Goal: Information Seeking & Learning: Learn about a topic

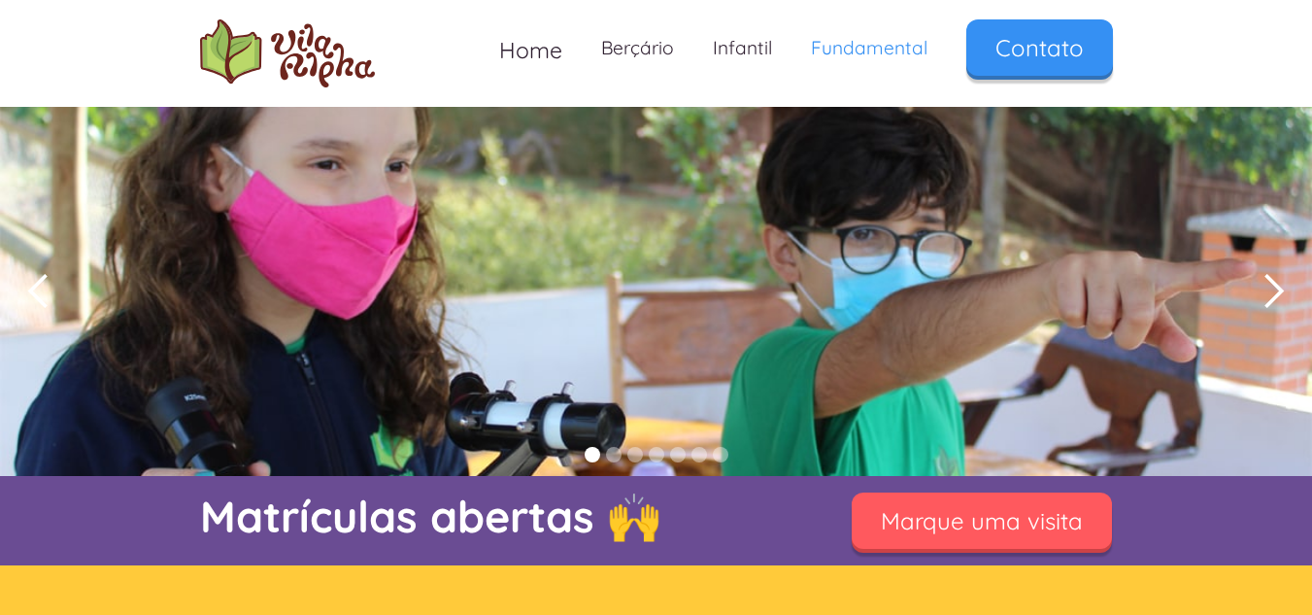
scroll to position [537, 0]
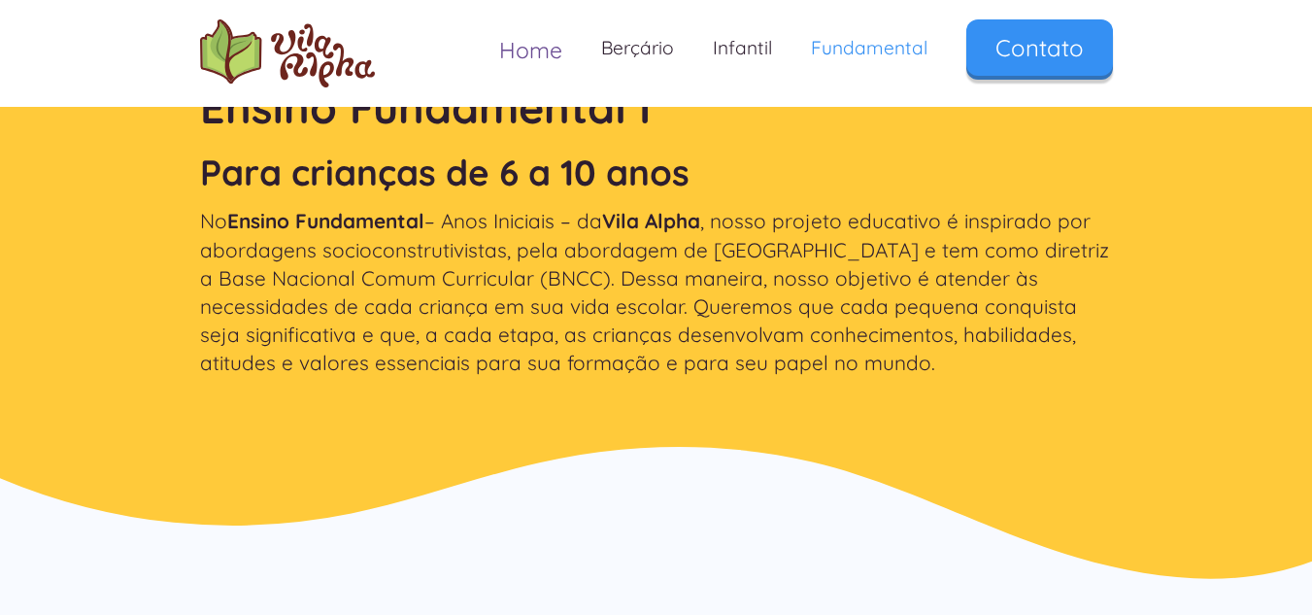
click at [537, 56] on span "Home" at bounding box center [530, 50] width 63 height 28
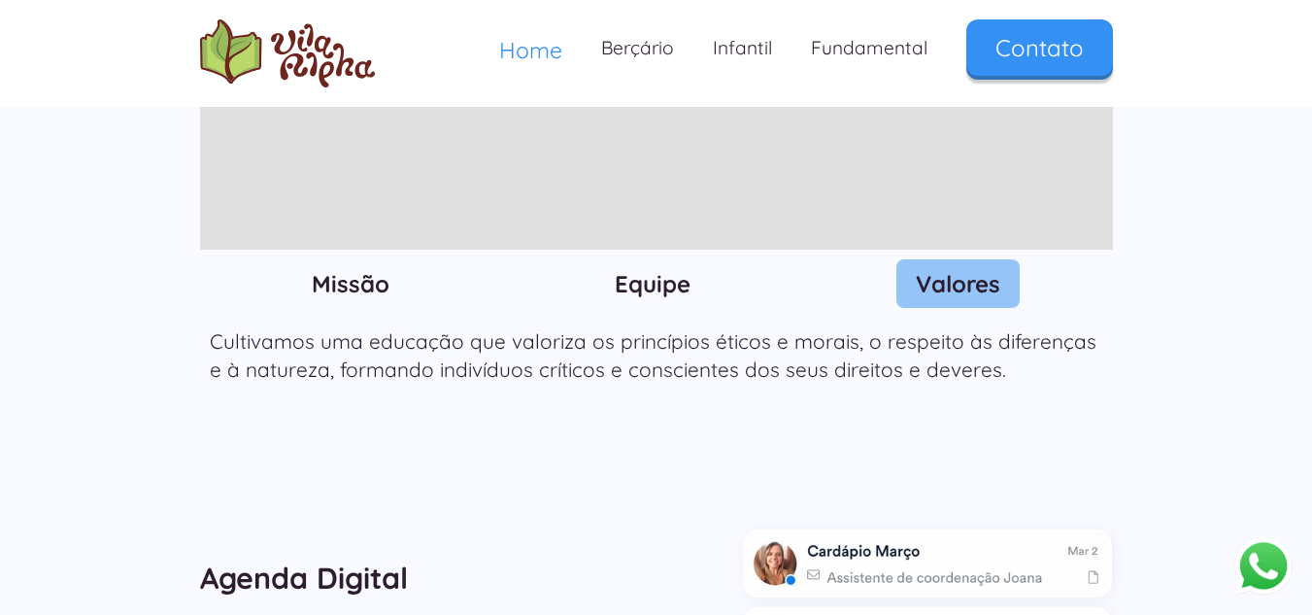
scroll to position [2292, 0]
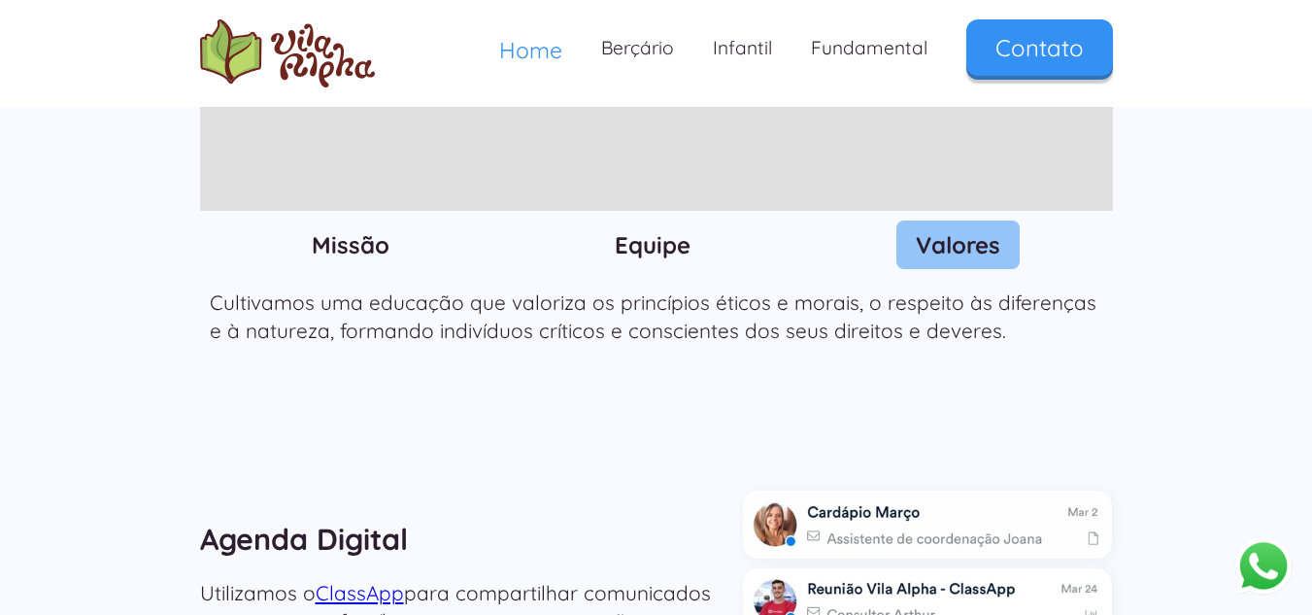
click at [359, 230] on h3 "Missão" at bounding box center [351, 244] width 78 height 29
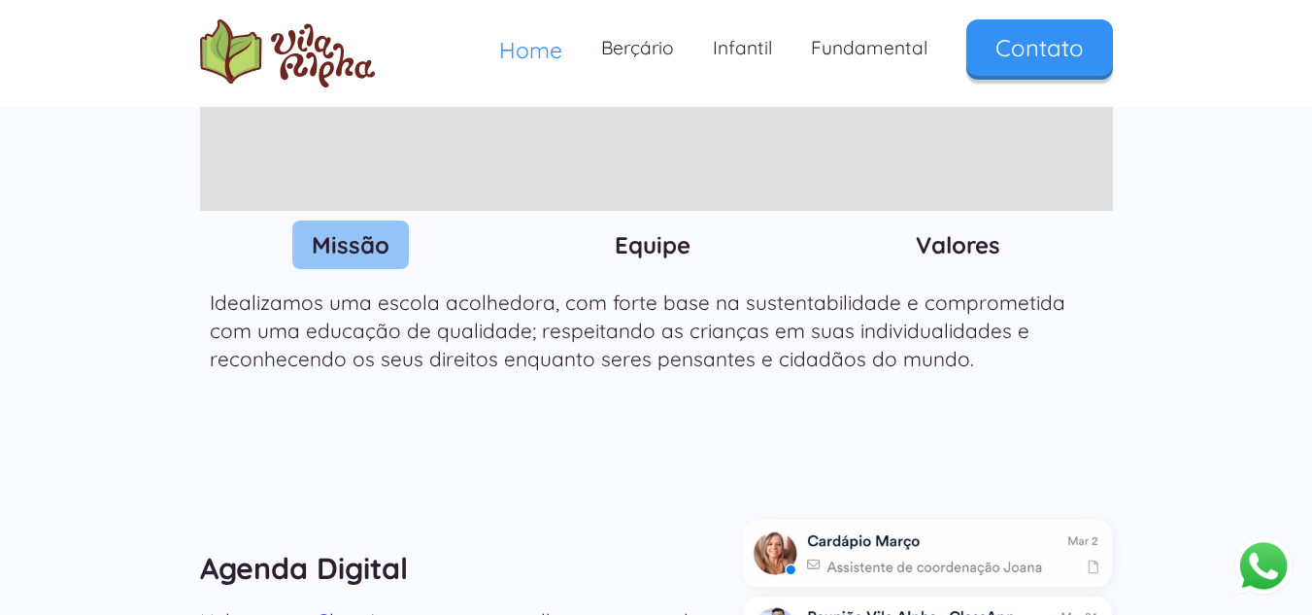
click at [657, 230] on h3 "Equipe" at bounding box center [653, 244] width 76 height 29
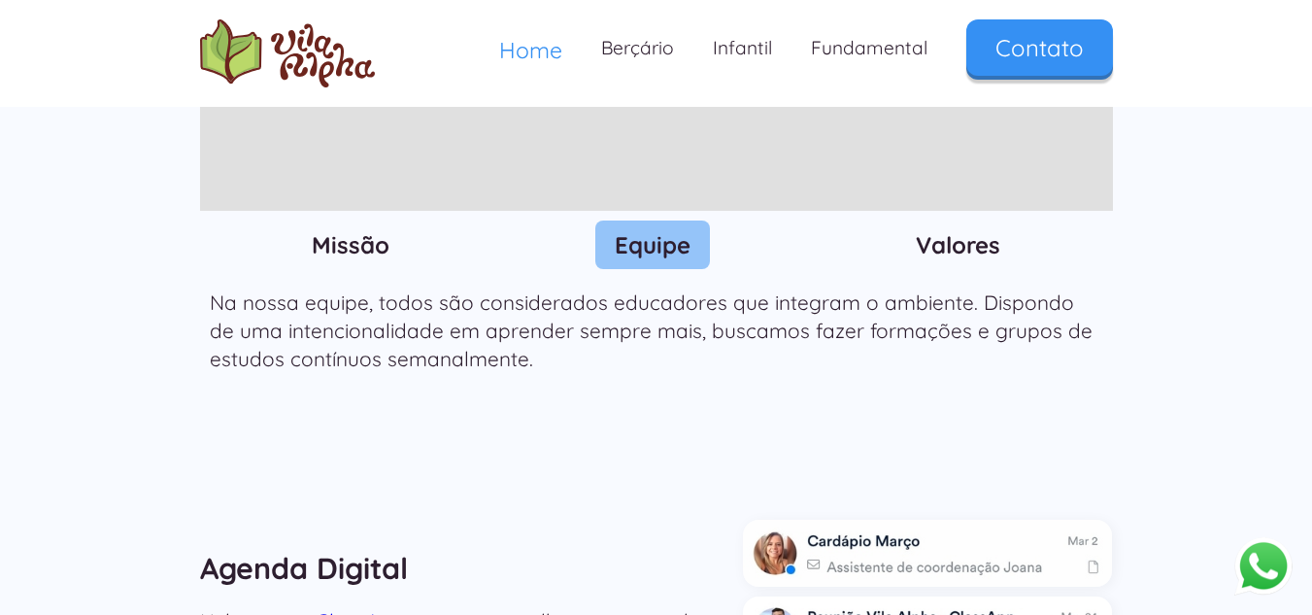
click at [353, 230] on h3 "Missão" at bounding box center [351, 244] width 78 height 29
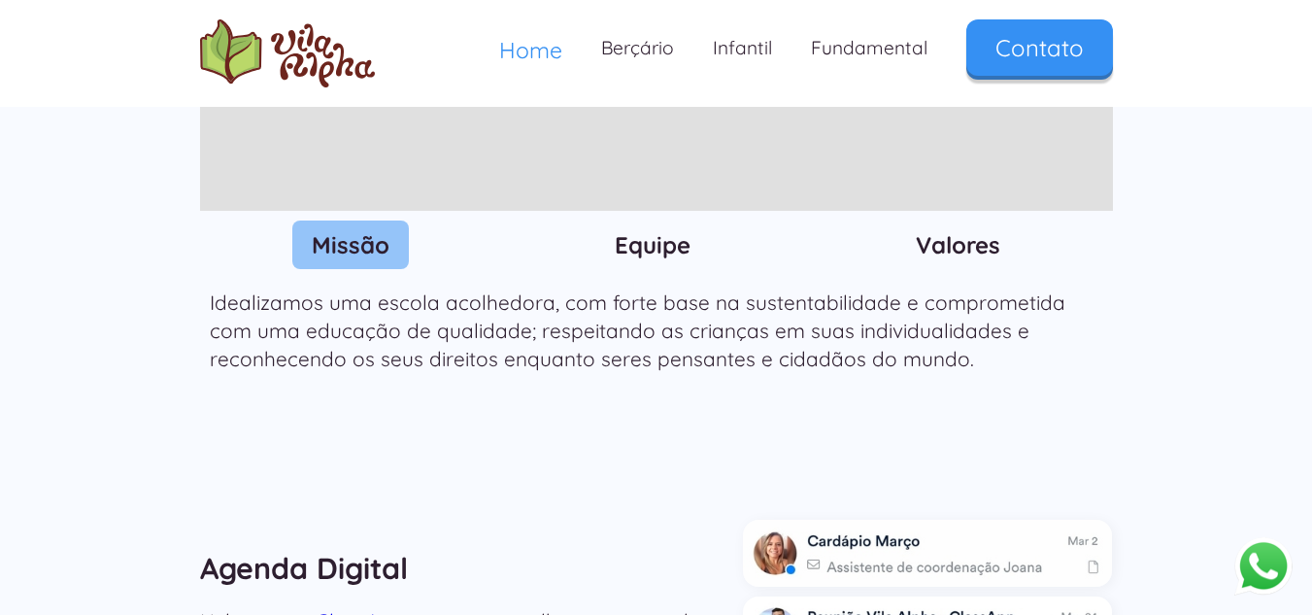
click at [649, 230] on h3 "Equipe" at bounding box center [653, 244] width 76 height 29
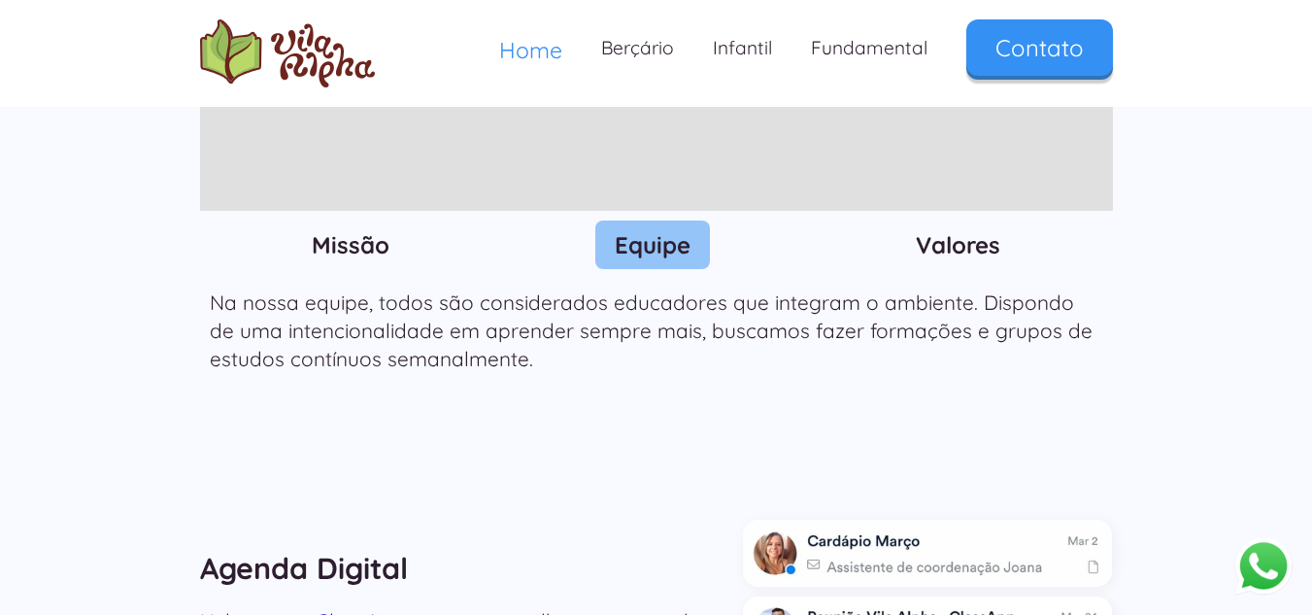
click at [952, 230] on h3 "Valores" at bounding box center [958, 244] width 84 height 29
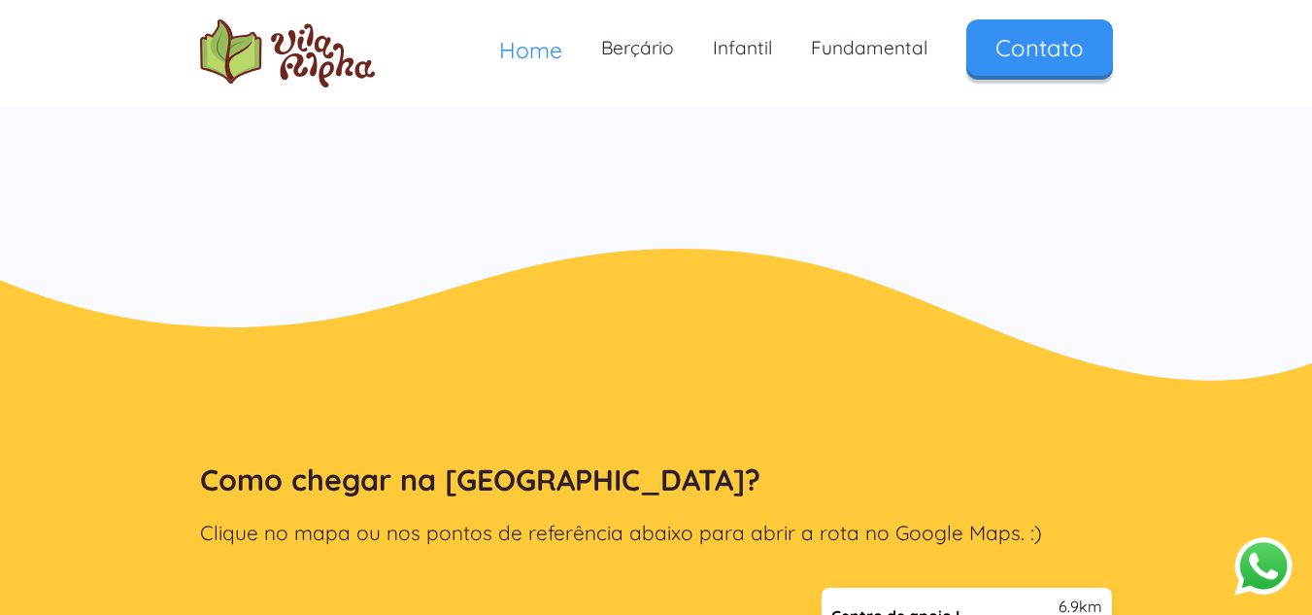
scroll to position [3651, 0]
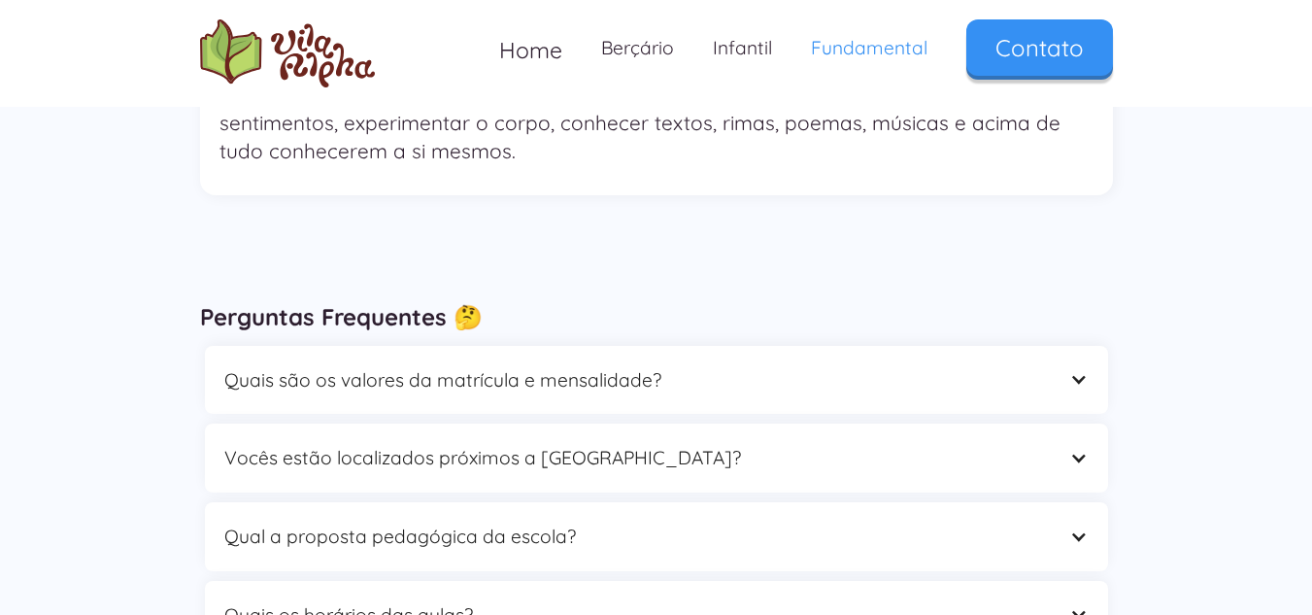
scroll to position [5740, 0]
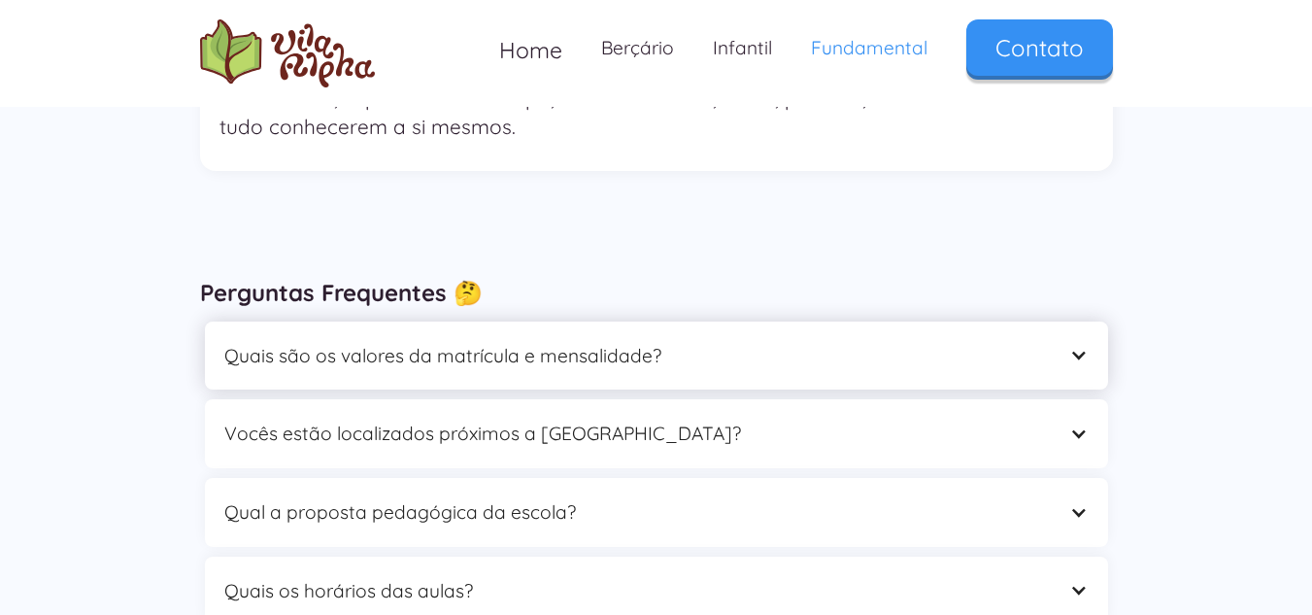
click at [982, 341] on div "Quais são os valores da matrícula e mensalidade?" at bounding box center [636, 356] width 825 height 30
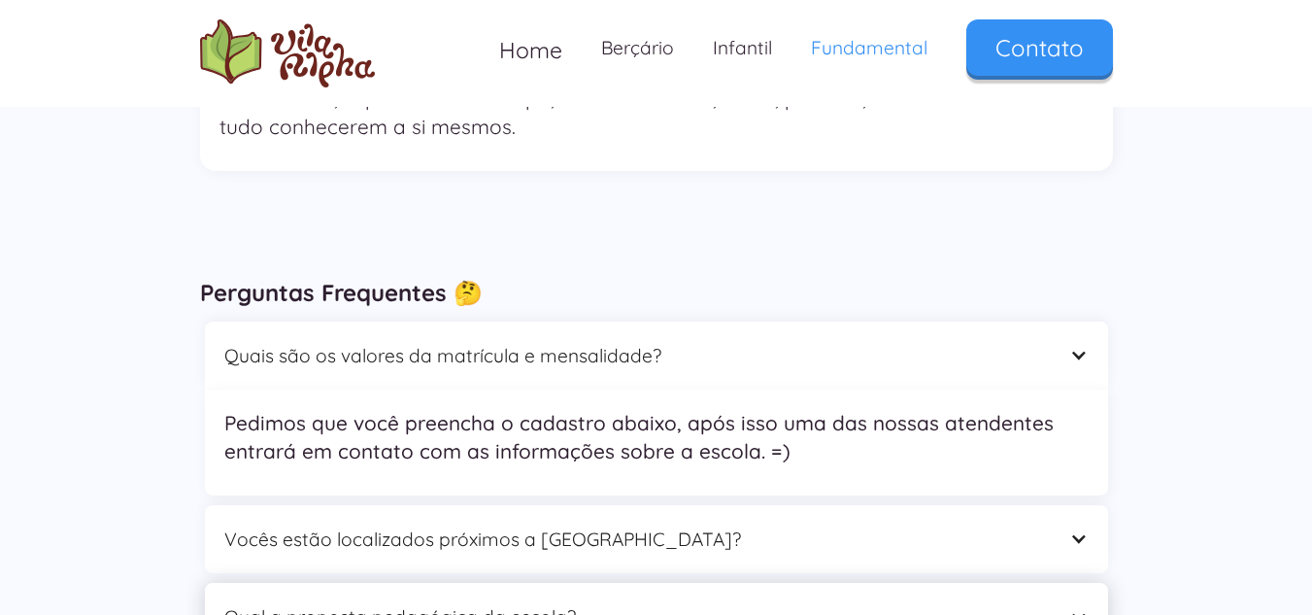
click at [580, 602] on div "Qual a proposta pedagógica da escola?" at bounding box center [636, 617] width 825 height 30
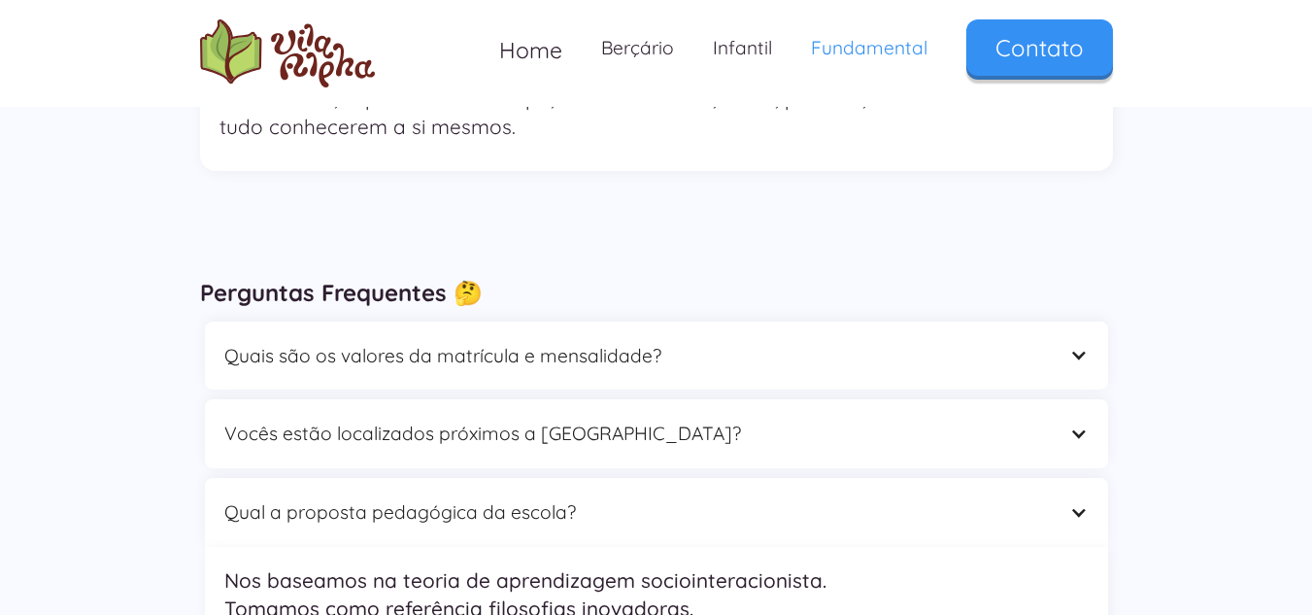
click at [1279, 550] on div "Perguntas Frequentes 🤔 Quais são os valores da matrícula e mensalidade? Pedimos…" at bounding box center [656, 578] width 1312 height 699
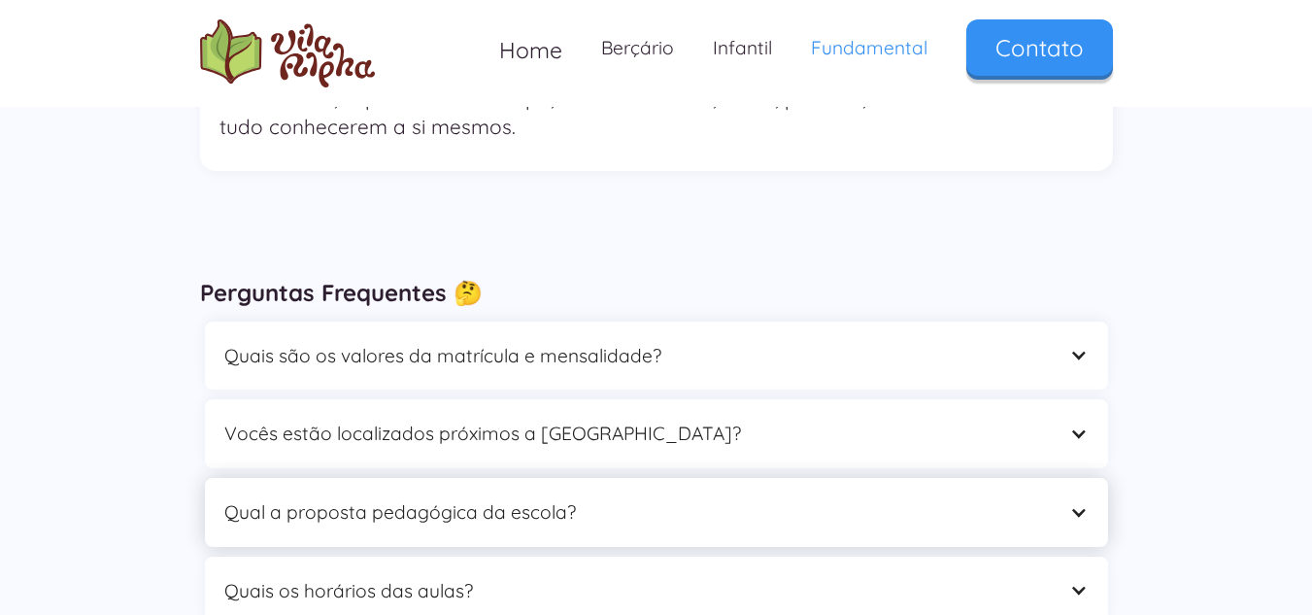
click at [1078, 503] on div at bounding box center [1078, 512] width 18 height 18
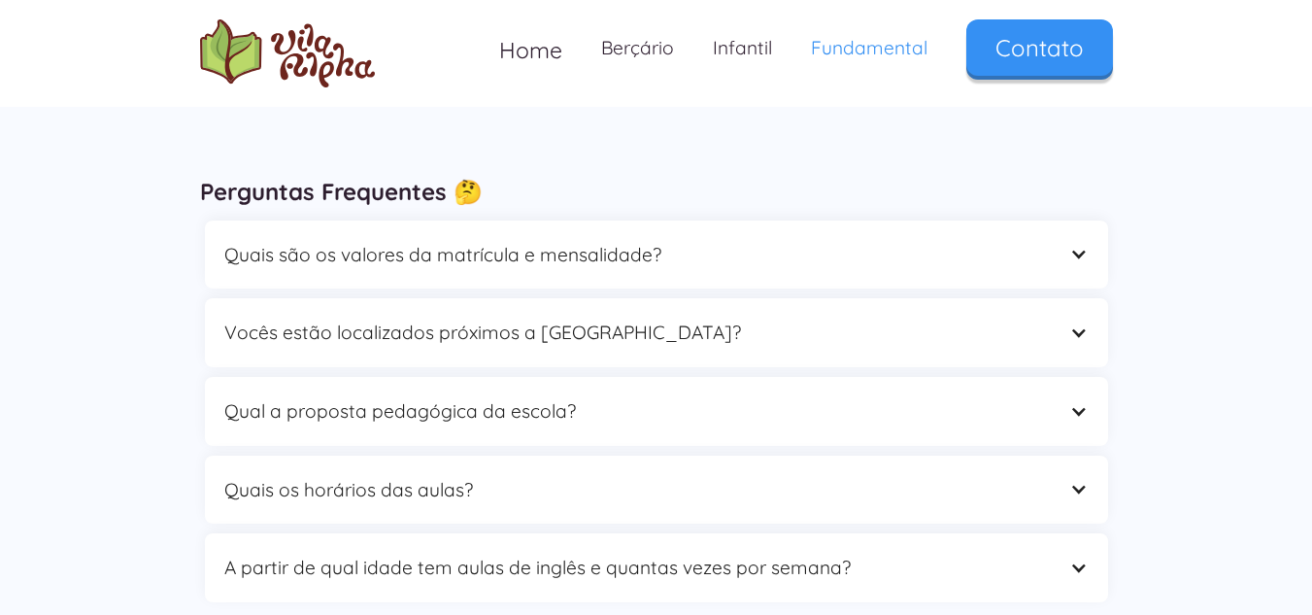
scroll to position [5857, 0]
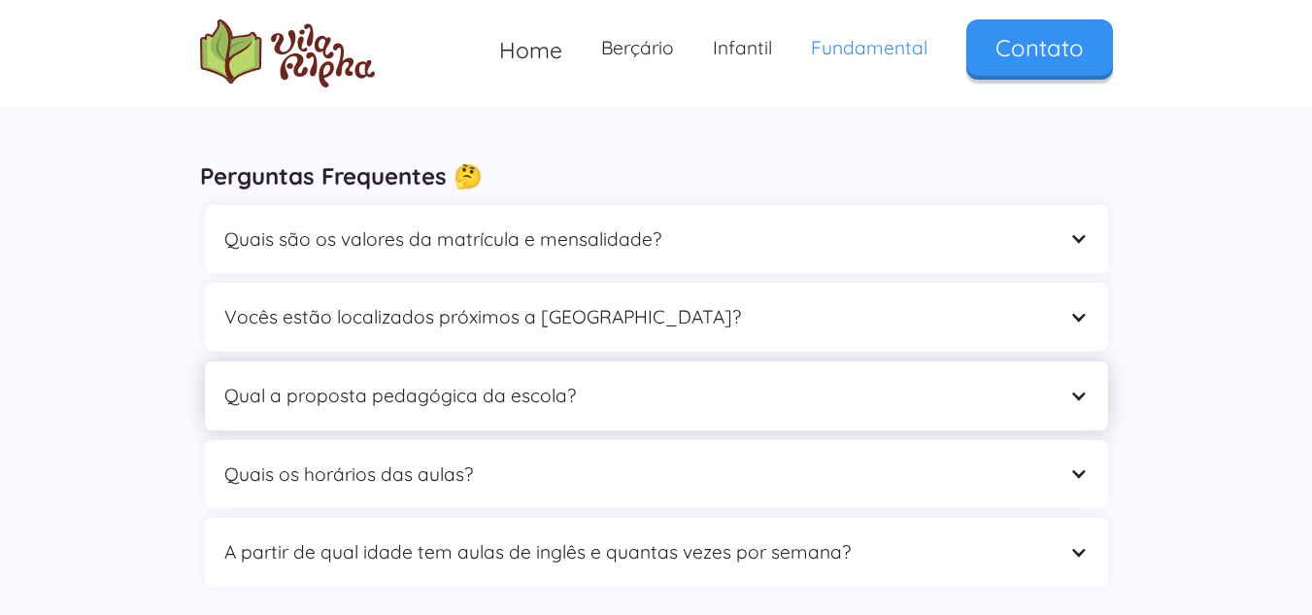
click at [1082, 387] on div at bounding box center [1078, 396] width 18 height 18
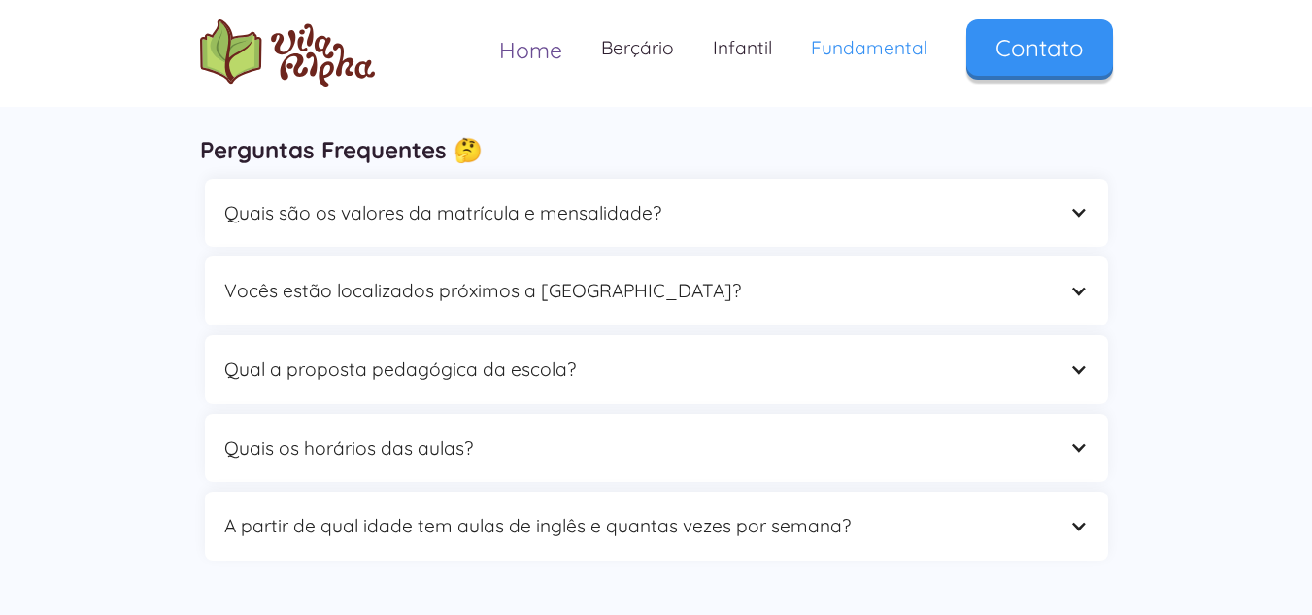
scroll to position [5886, 0]
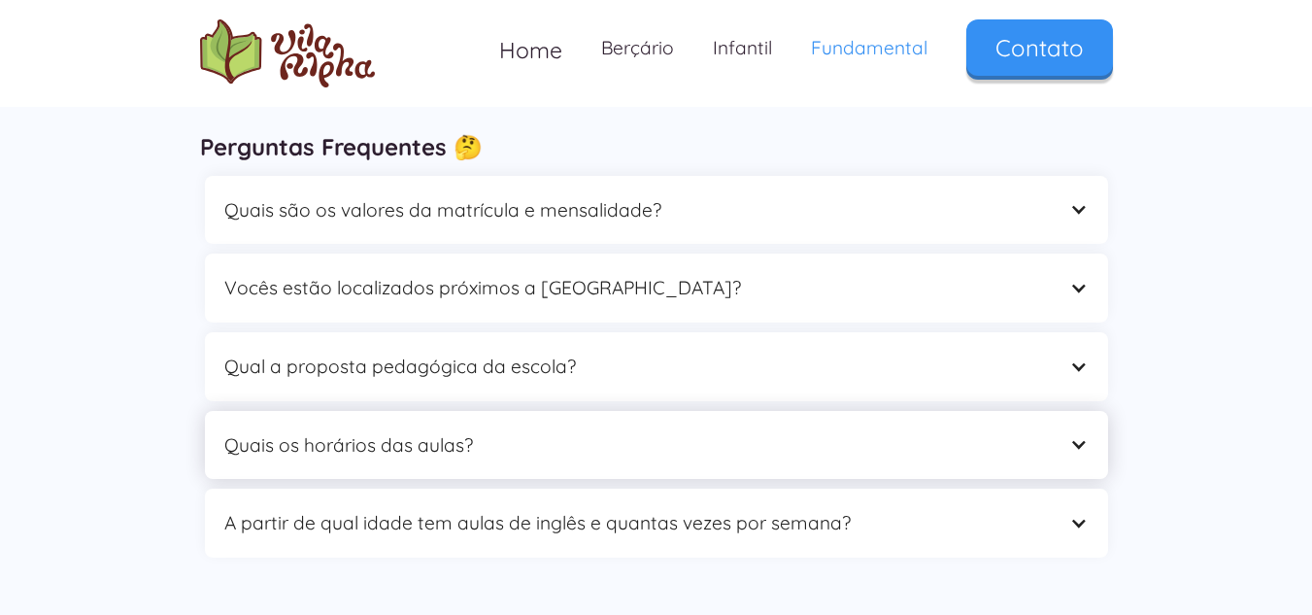
click at [1076, 435] on div at bounding box center [1078, 444] width 18 height 18
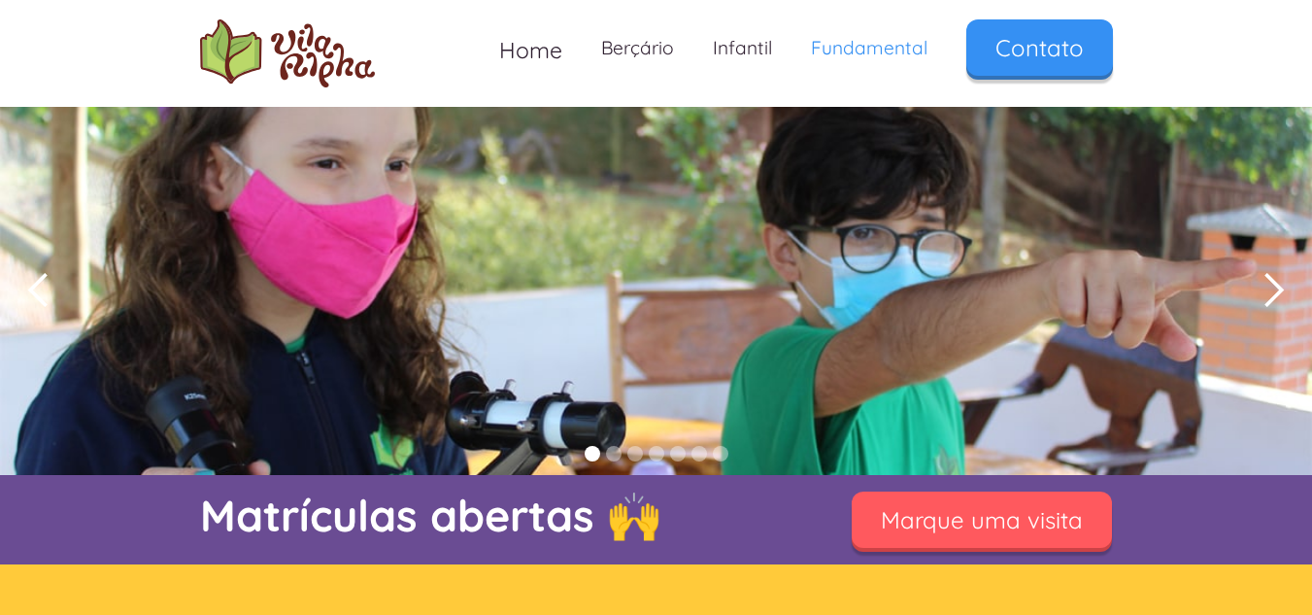
scroll to position [0, 0]
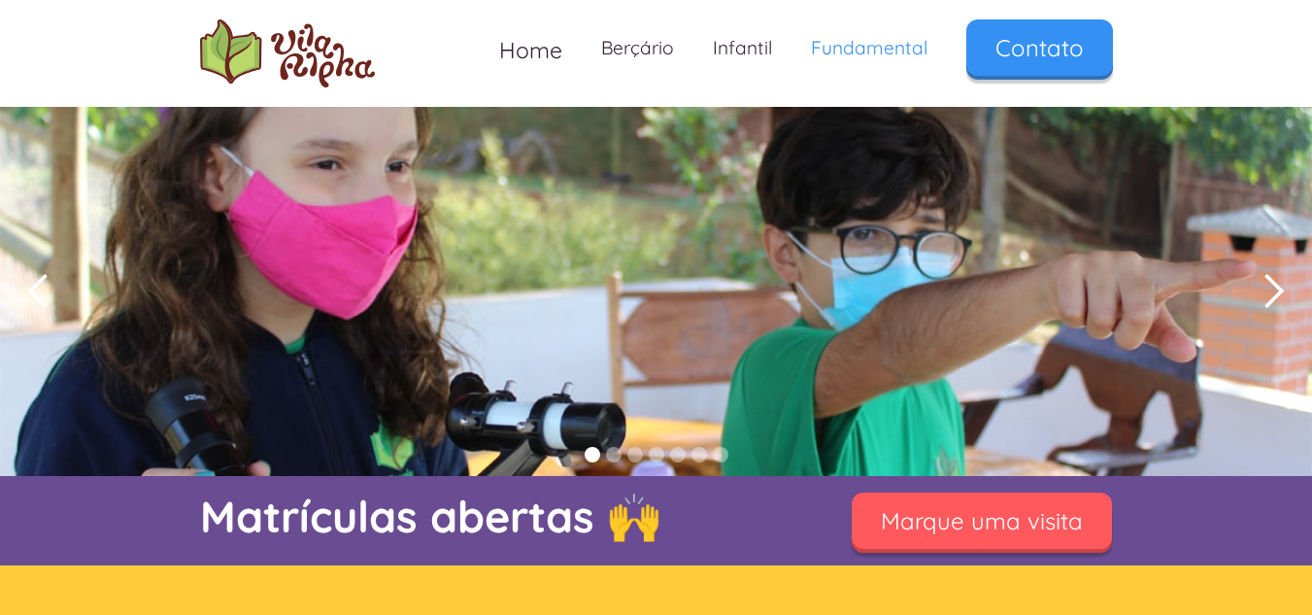
click at [1270, 296] on div "next slide" at bounding box center [1273, 291] width 39 height 39
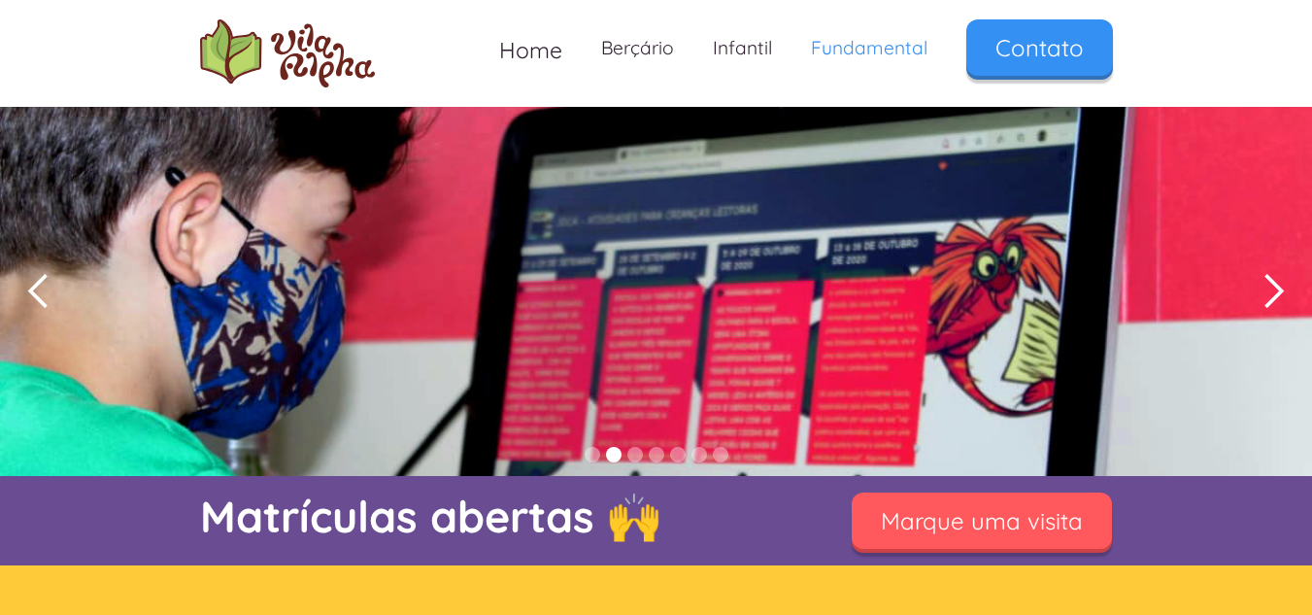
click at [1270, 296] on div "next slide" at bounding box center [1273, 291] width 39 height 39
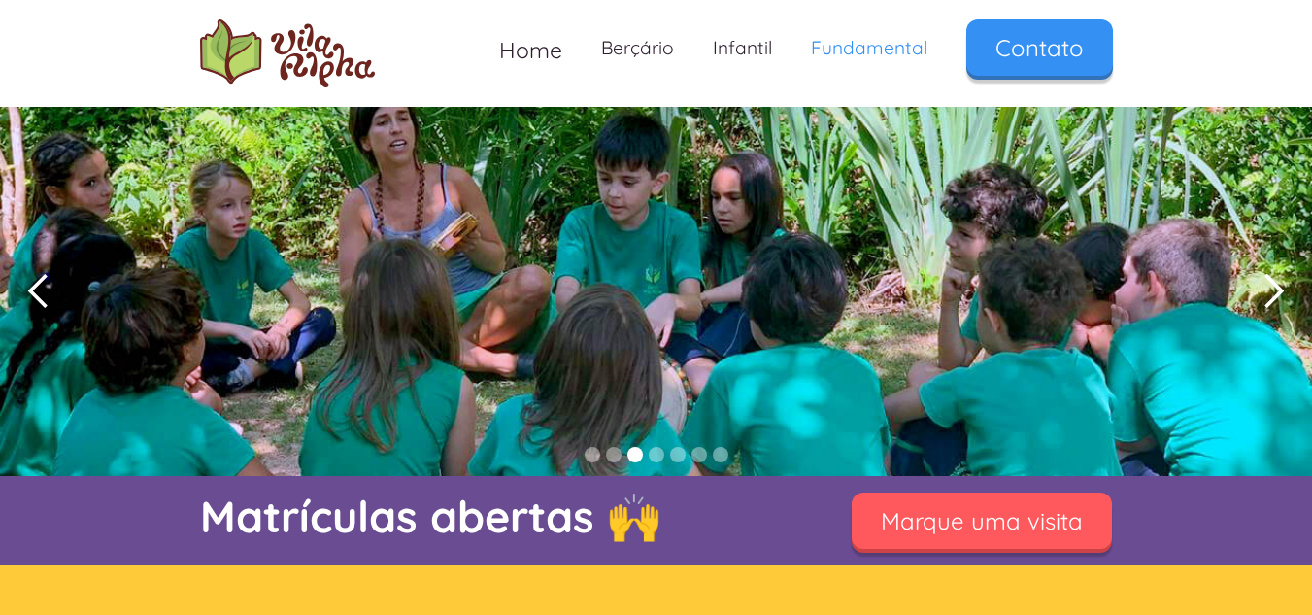
click at [1270, 296] on div "next slide" at bounding box center [1273, 291] width 39 height 39
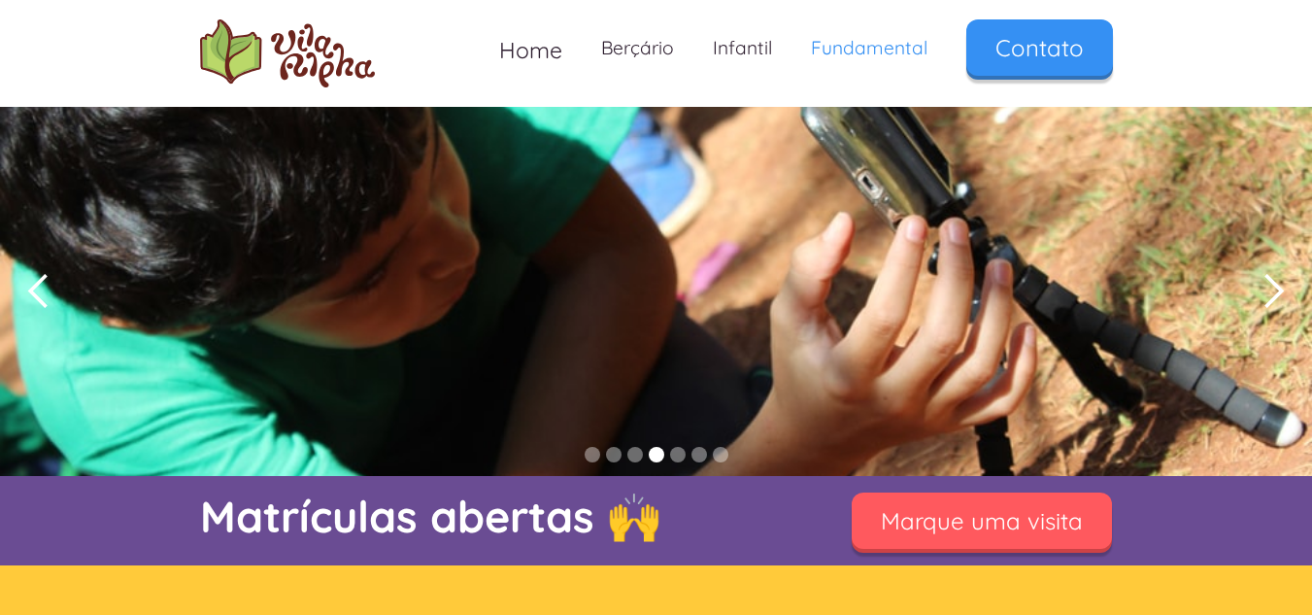
click at [1270, 296] on div "next slide" at bounding box center [1273, 291] width 39 height 39
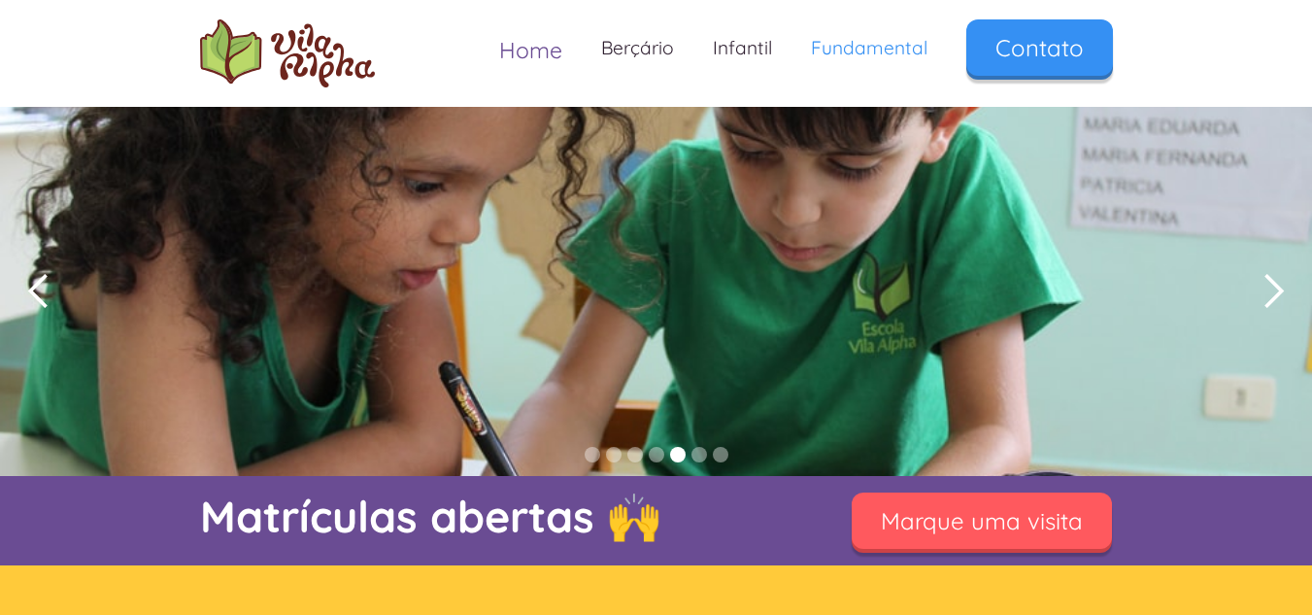
click at [528, 55] on span "Home" at bounding box center [530, 50] width 63 height 28
